Goal: Task Accomplishment & Management: Manage account settings

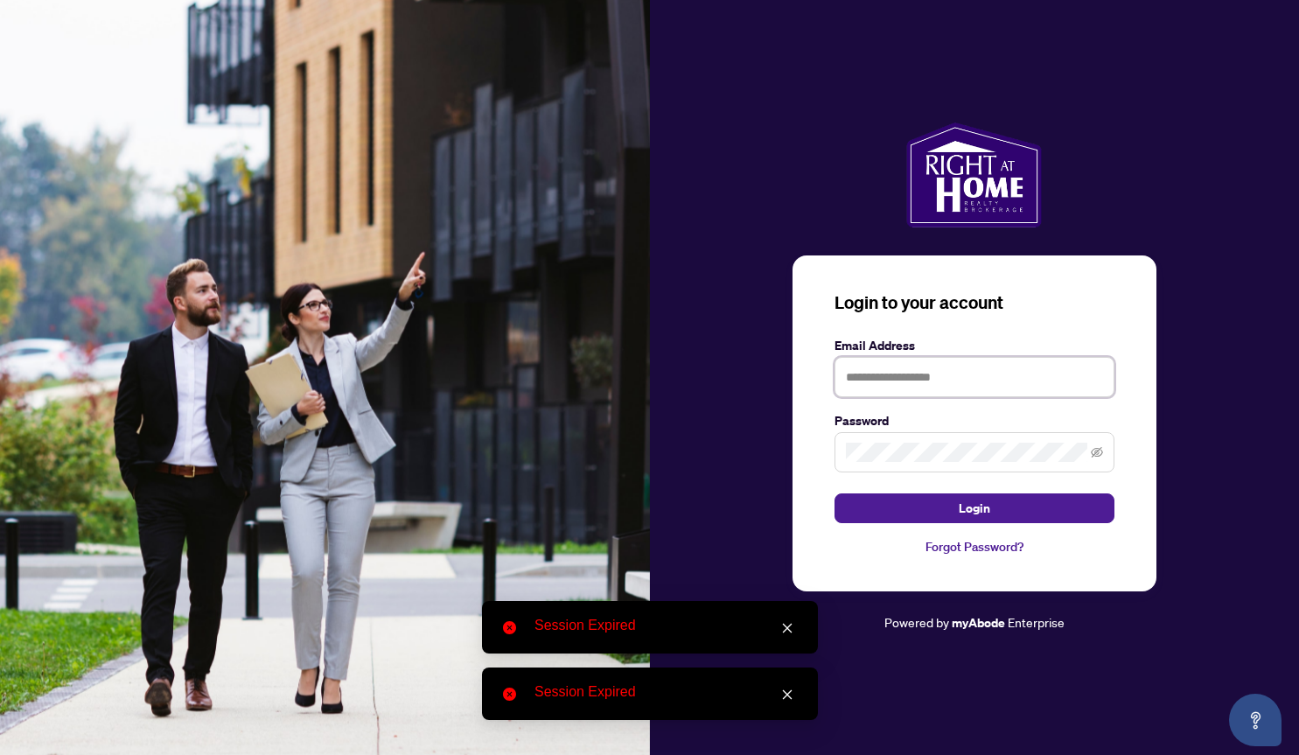
click at [880, 376] on input "text" at bounding box center [975, 377] width 280 height 40
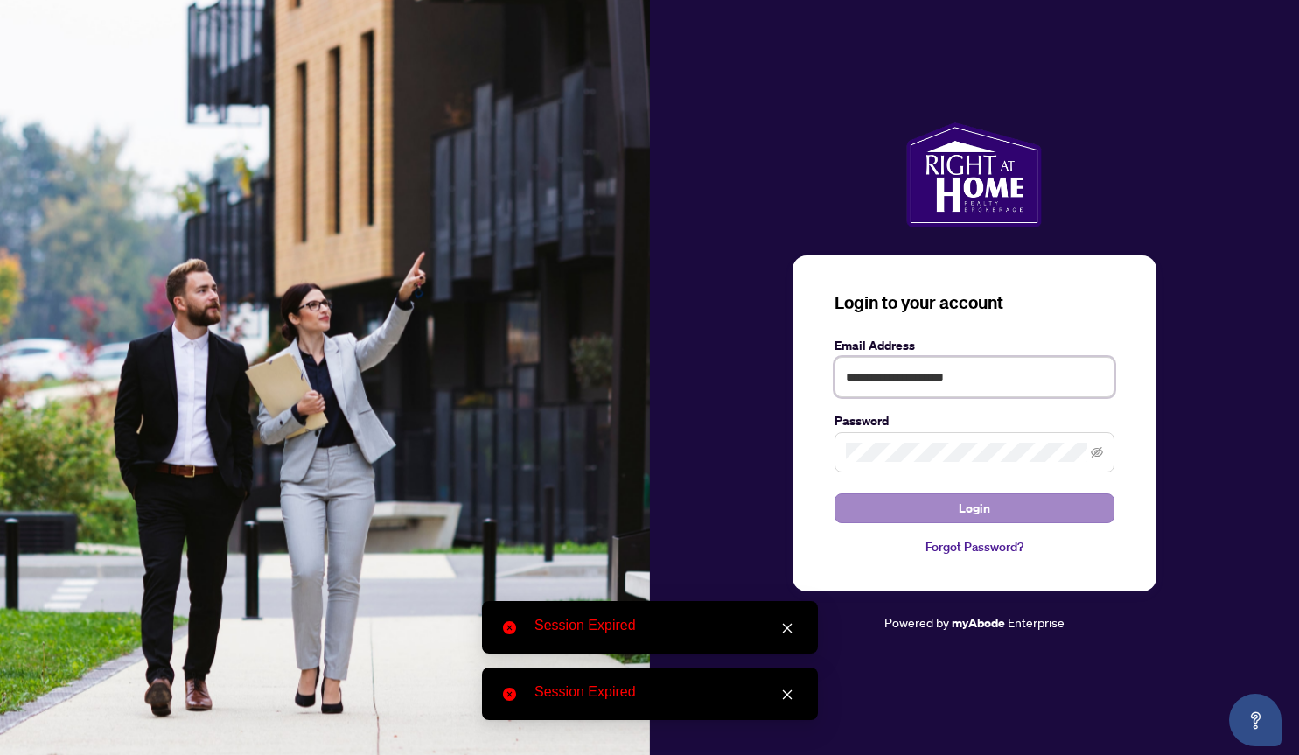
type input "**********"
click at [1002, 509] on button "Login" at bounding box center [975, 508] width 280 height 30
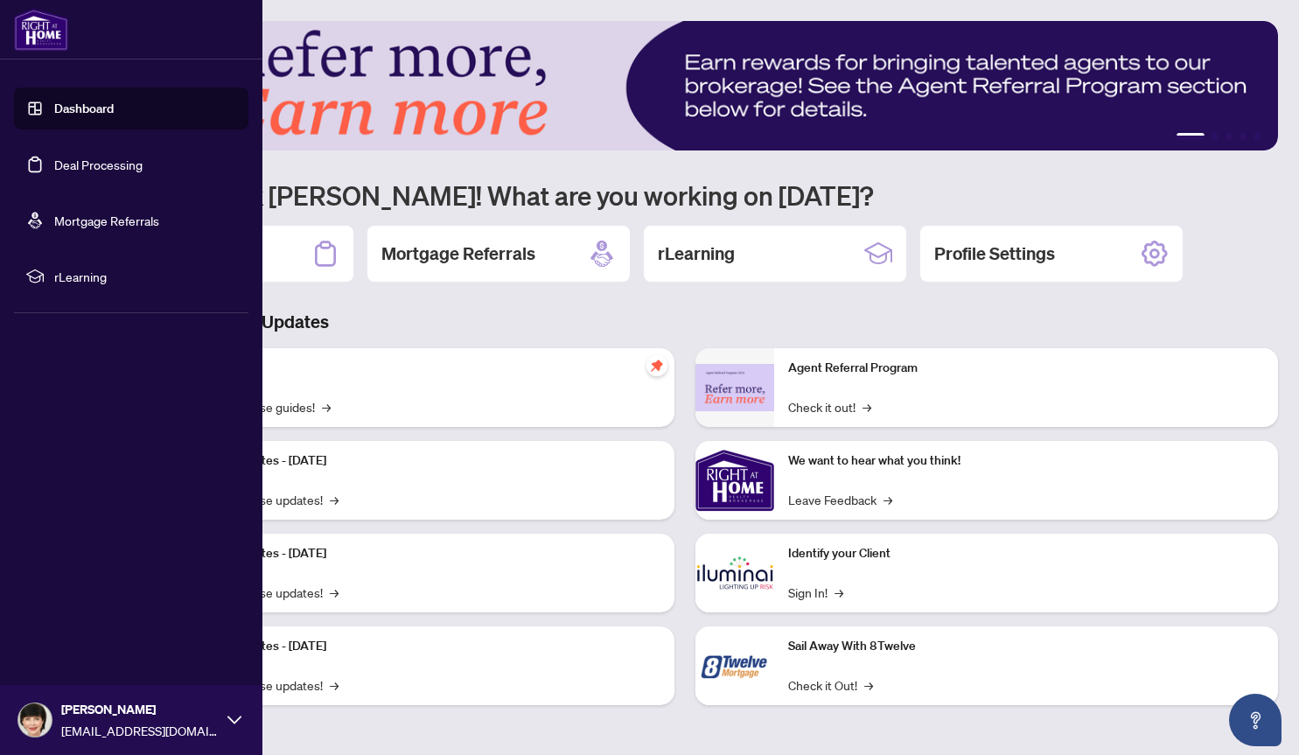
click at [54, 116] on link "Dashboard" at bounding box center [83, 109] width 59 height 16
click at [61, 164] on link "Deal Processing" at bounding box center [98, 165] width 88 height 16
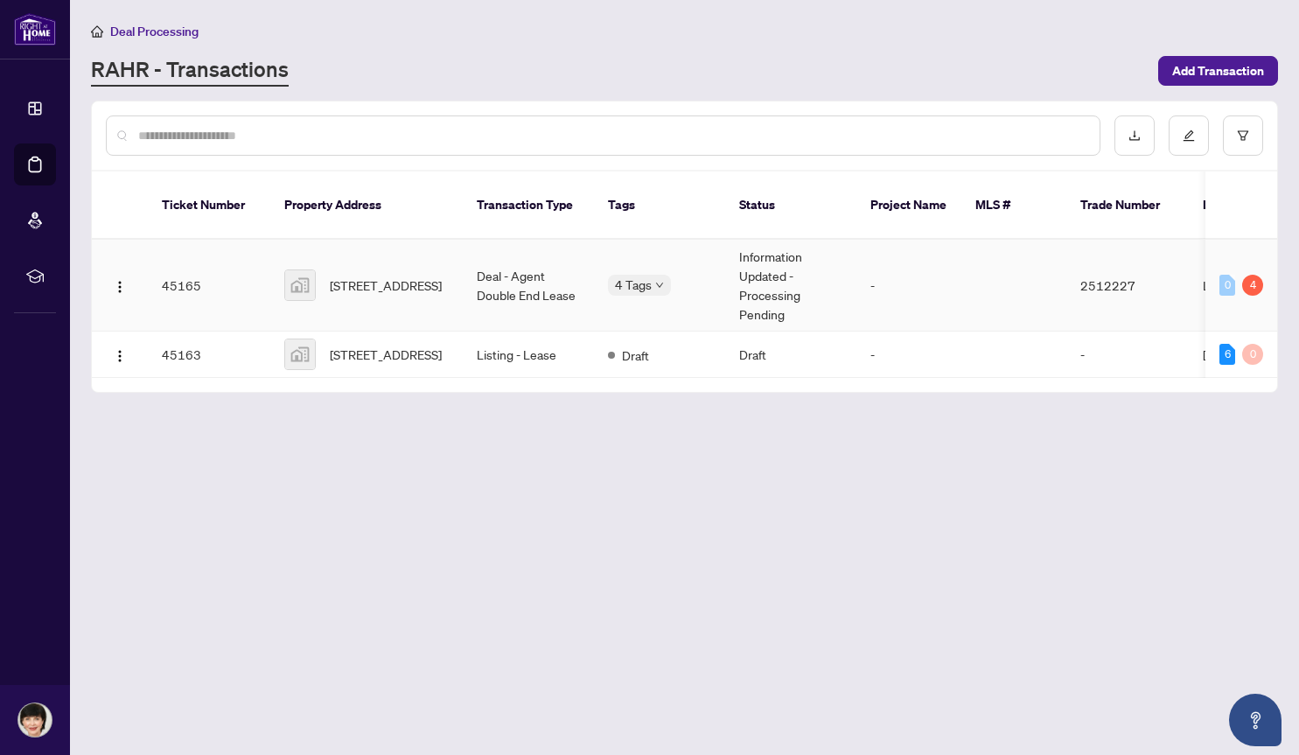
click at [500, 276] on td "Deal - Agent Double End Lease" at bounding box center [528, 286] width 131 height 92
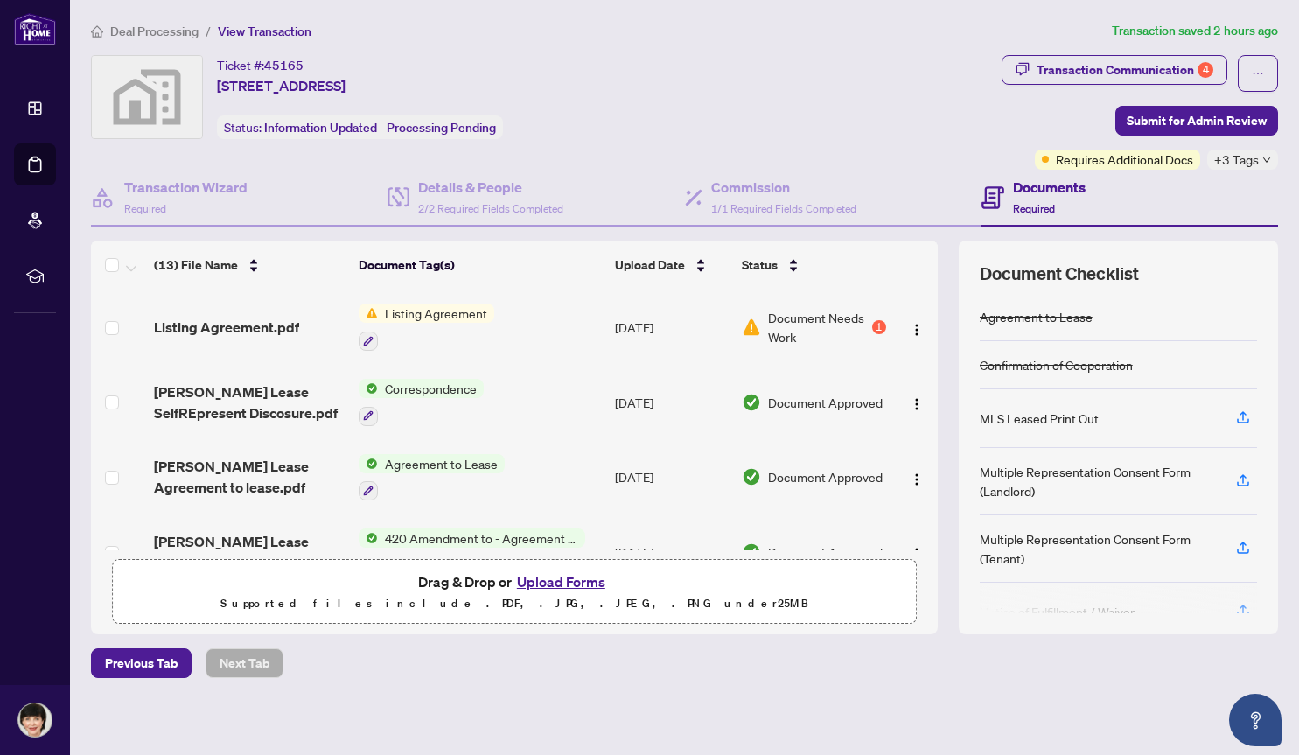
click at [886, 325] on td "Document Needs Work 1" at bounding box center [814, 327] width 158 height 75
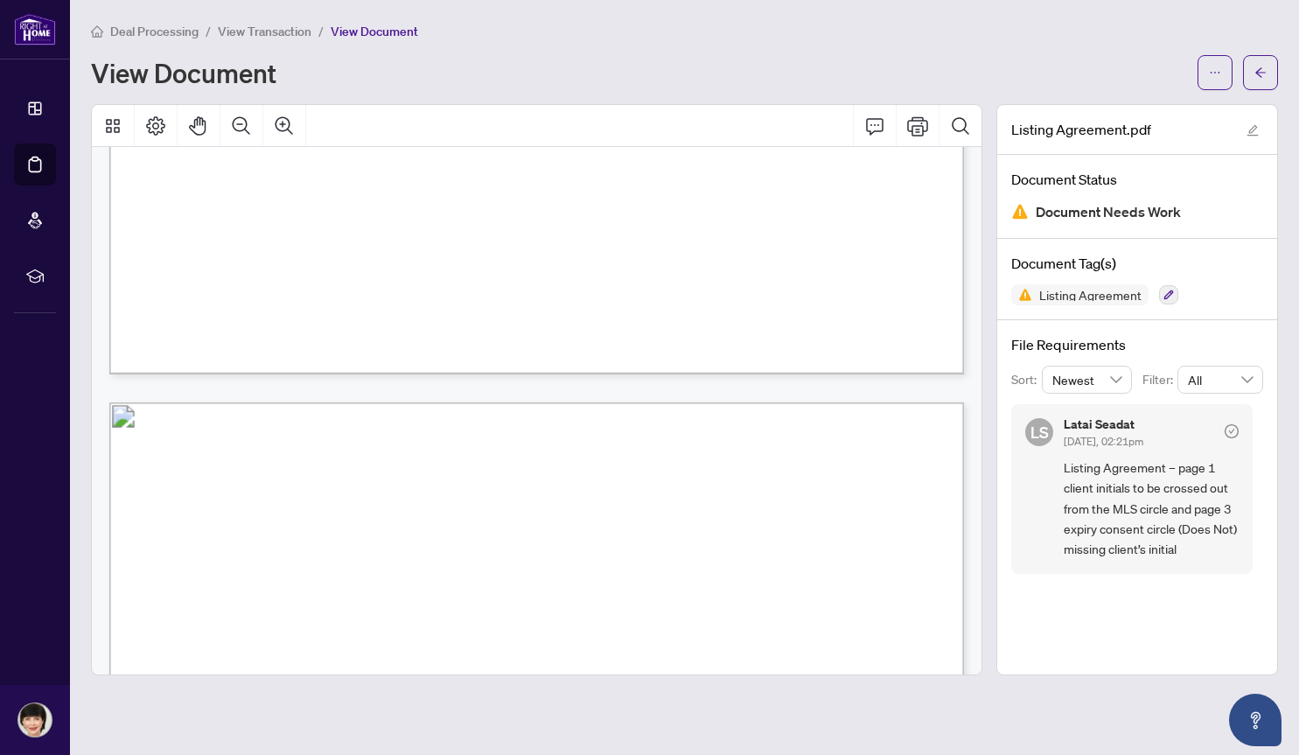
scroll to position [2371, 0]
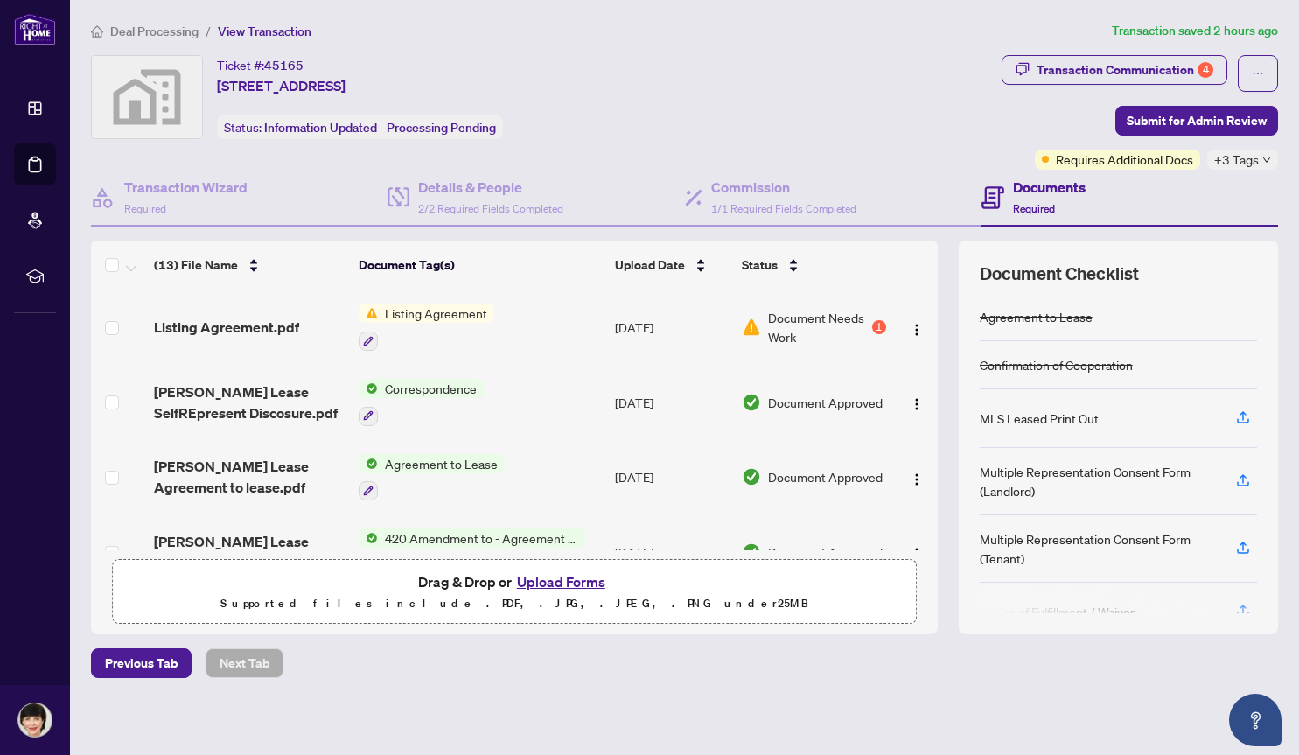
click at [870, 331] on div "Document Needs Work 1" at bounding box center [814, 327] width 144 height 38
